Goal: Information Seeking & Learning: Check status

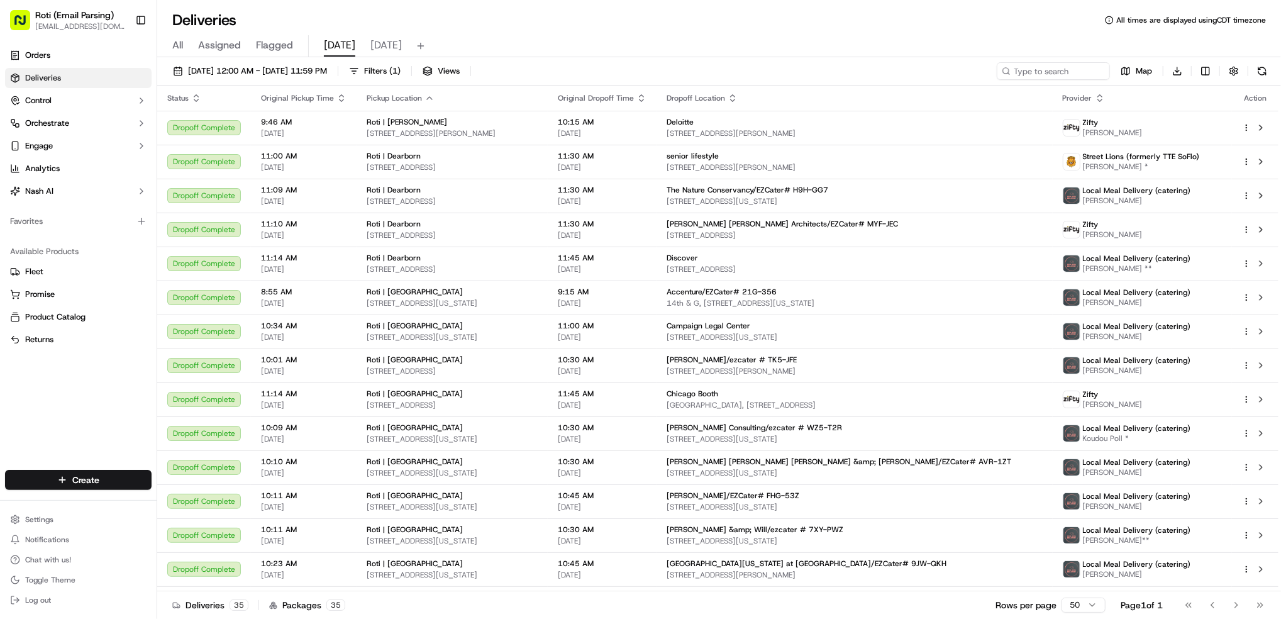
drag, startPoint x: 424, startPoint y: 72, endPoint x: 401, endPoint y: 87, distance: 27.7
click at [401, 72] on span "Filters ( 1 )" at bounding box center [382, 70] width 36 height 11
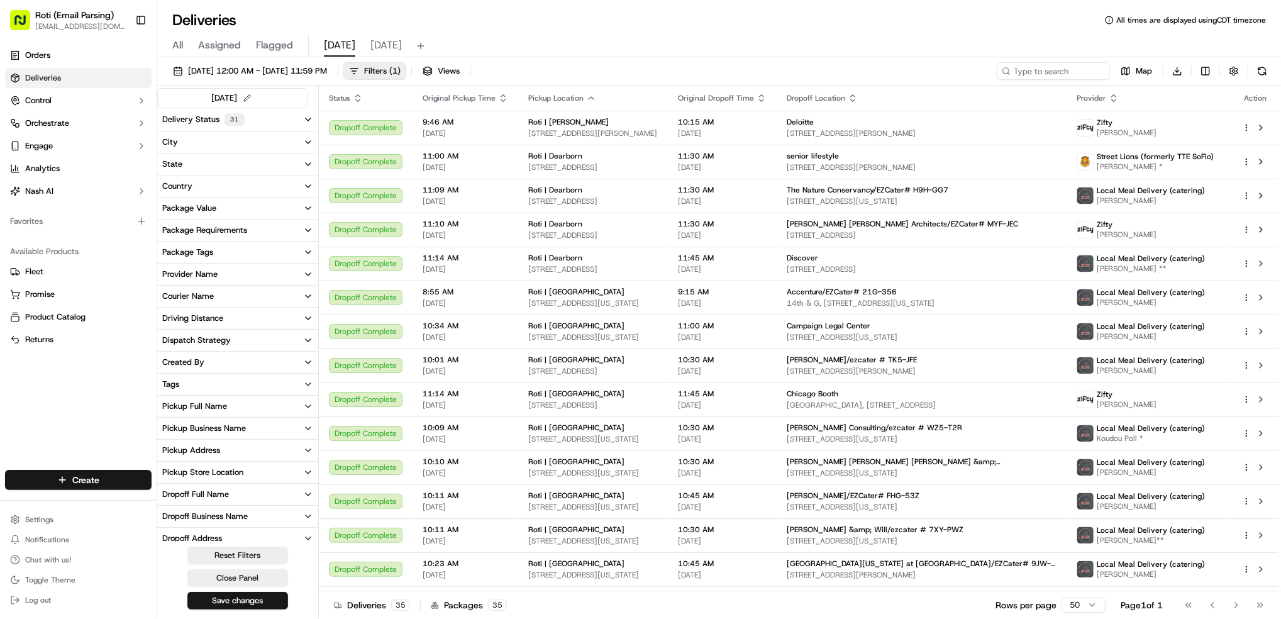
click at [237, 428] on div "Pickup Business Name" at bounding box center [204, 428] width 84 height 11
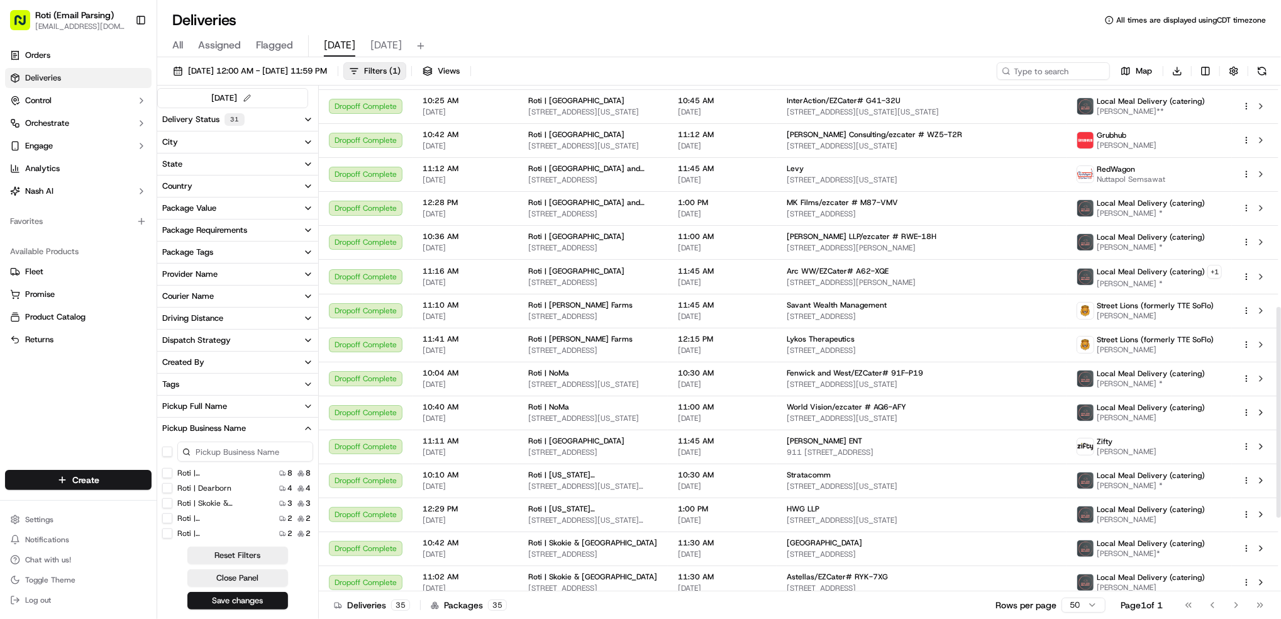
scroll to position [710, 0]
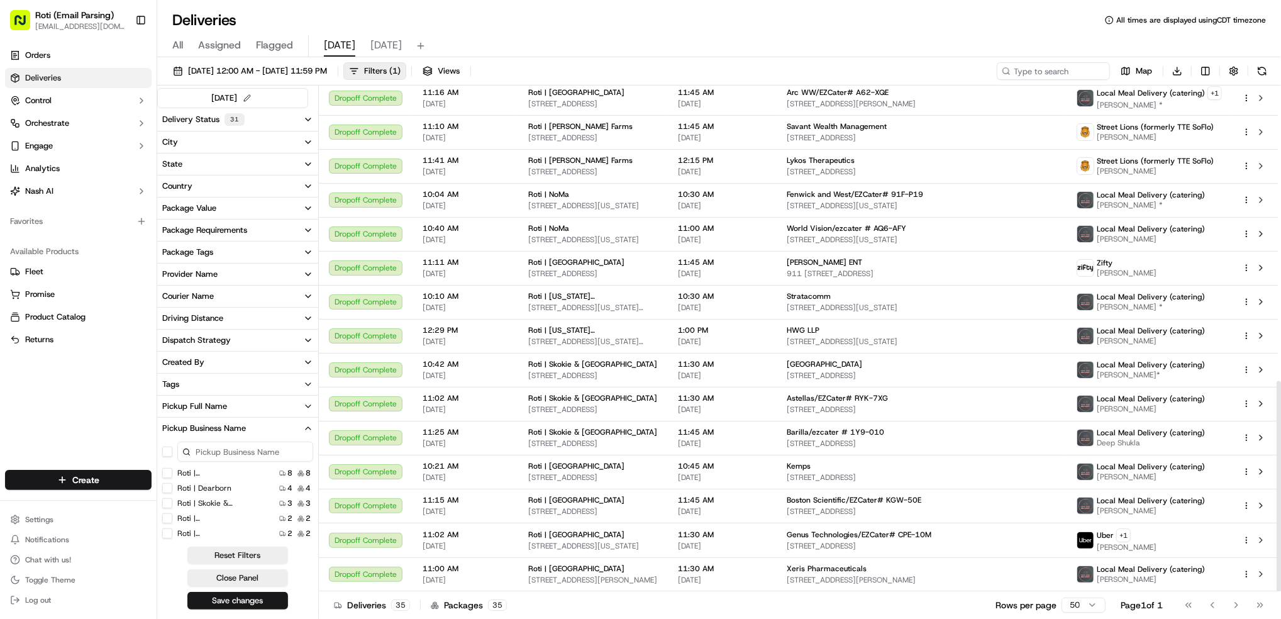
drag, startPoint x: 1278, startPoint y: 101, endPoint x: 1284, endPoint y: 543, distance: 442.3
click at [1281, 543] on div at bounding box center [1279, 486] width 4 height 211
click at [252, 445] on input at bounding box center [245, 452] width 136 height 20
type input "[PERSON_NAME]"
click at [220, 474] on label "Roti | [GEOGRAPHIC_DATA]" at bounding box center [217, 473] width 81 height 10
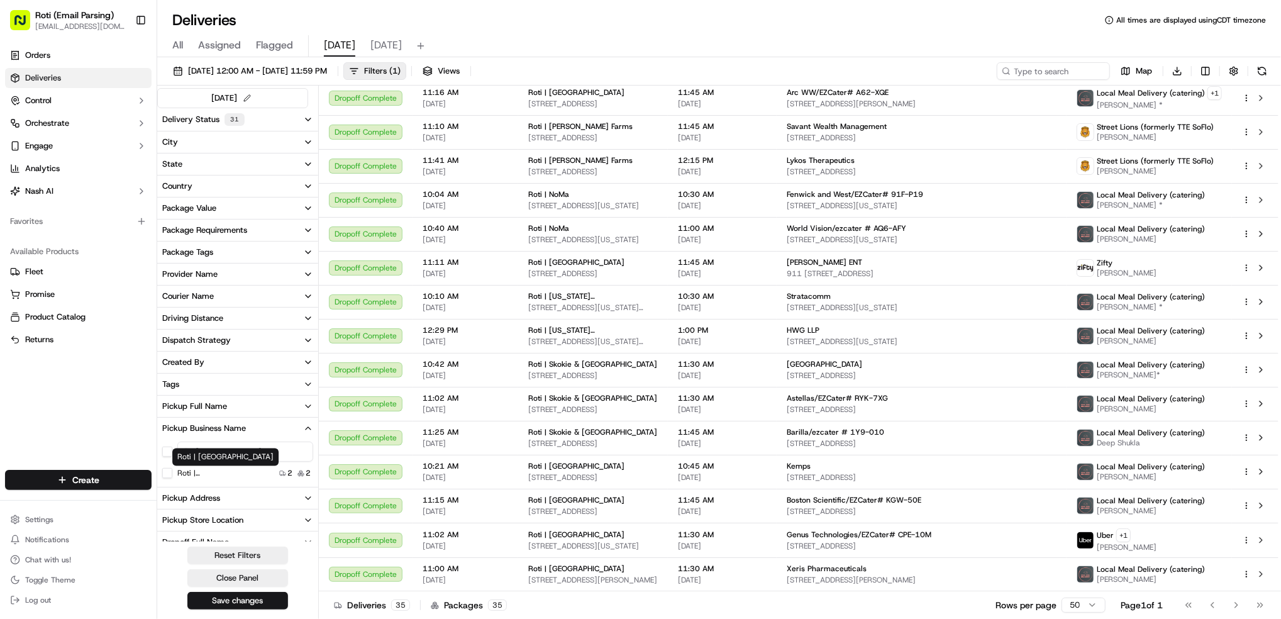
click at [172, 474] on Park "Roti | [GEOGRAPHIC_DATA]" at bounding box center [167, 473] width 10 height 10
